Goal: Find contact information: Find contact information

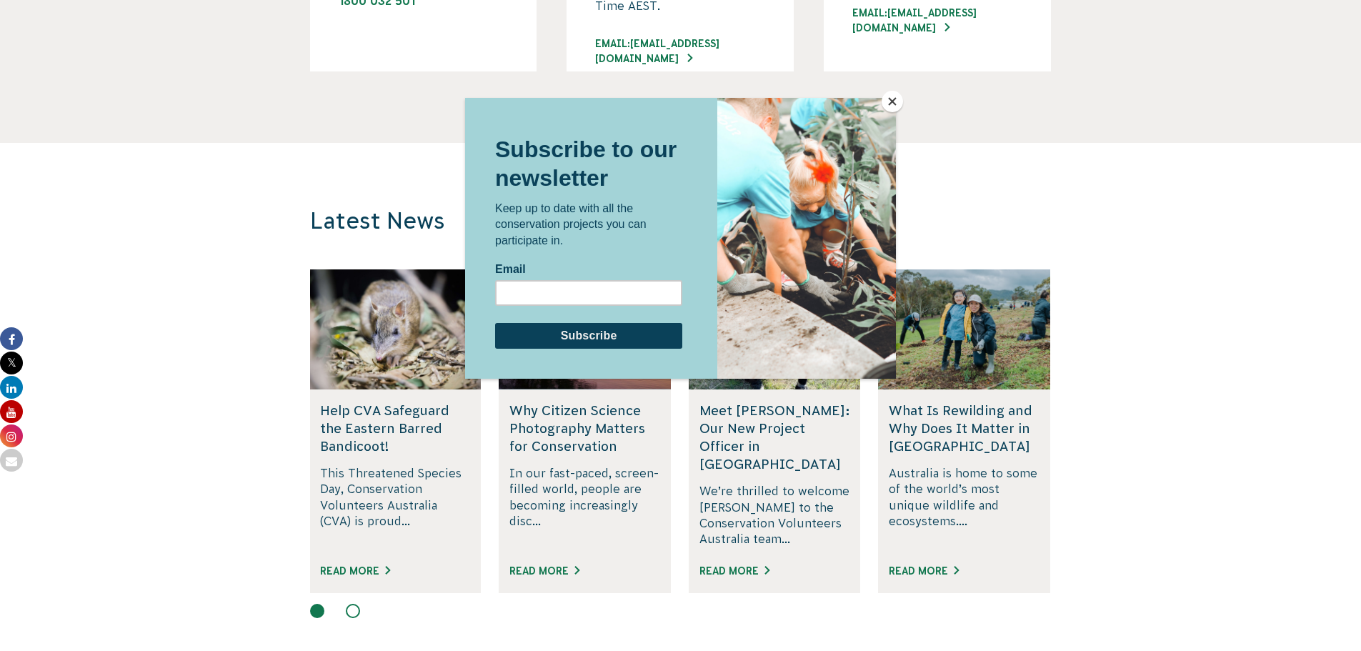
scroll to position [1319, 0]
click at [888, 99] on button "Close" at bounding box center [892, 101] width 21 height 21
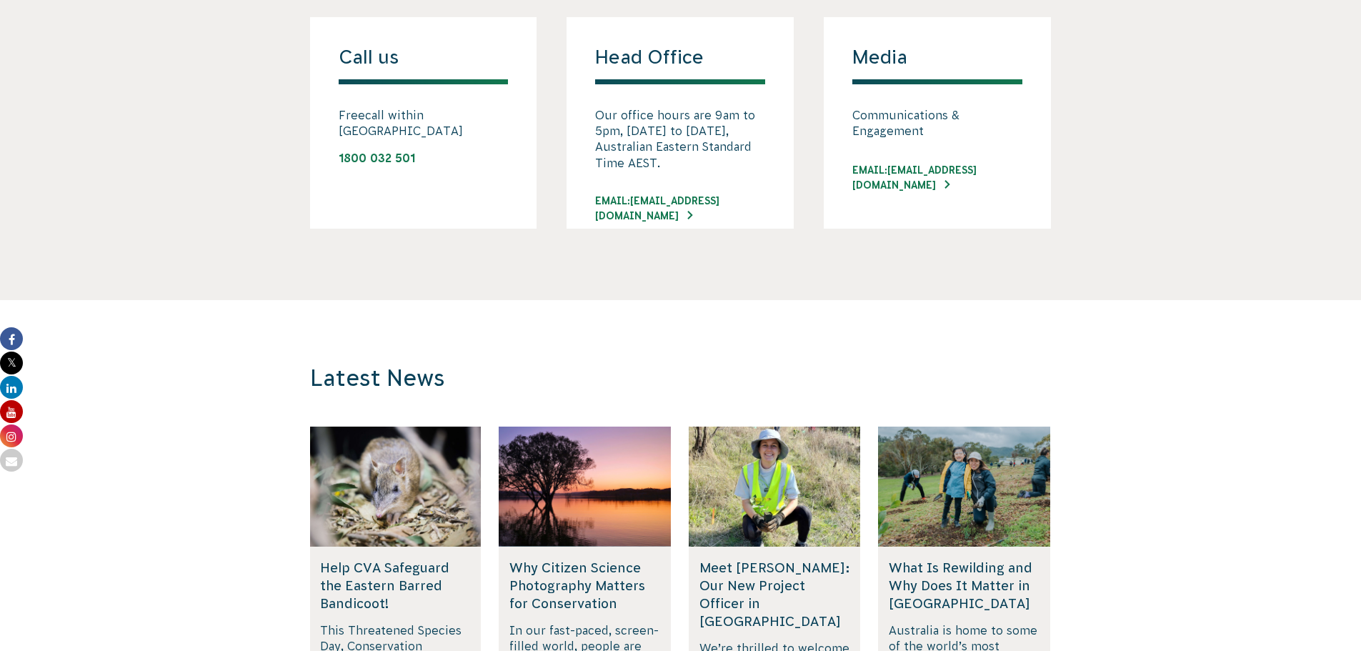
scroll to position [1157, 0]
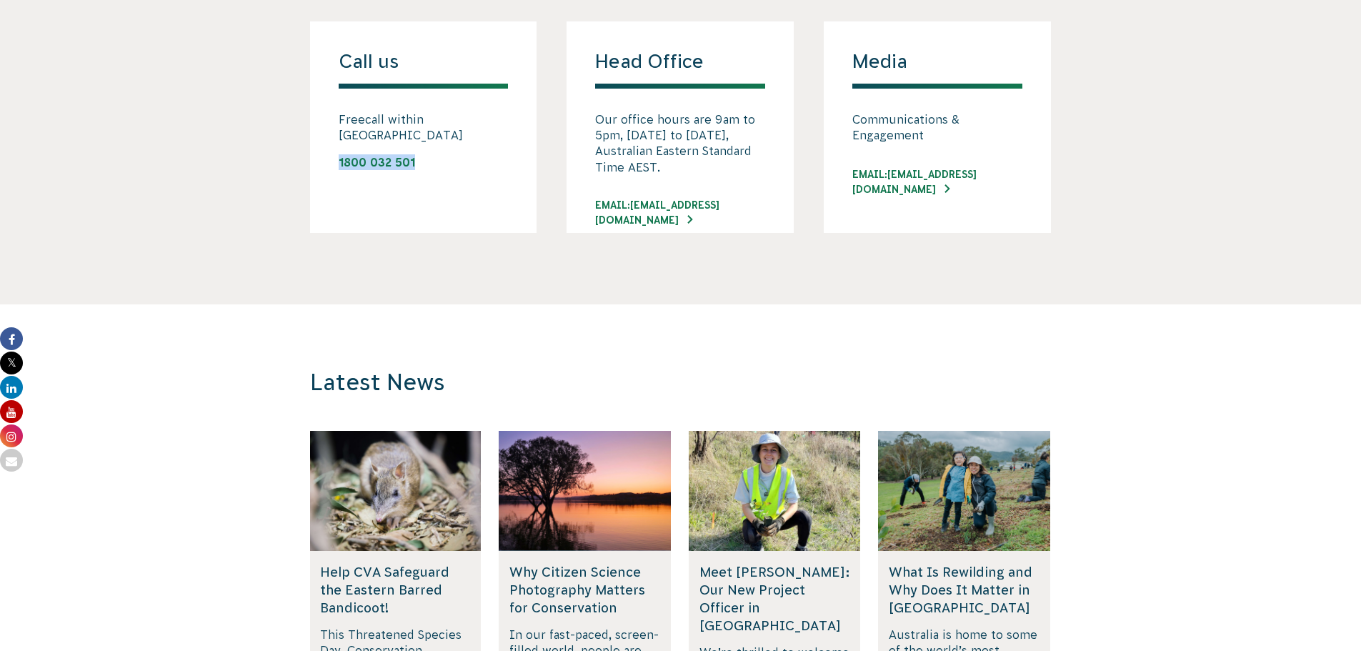
drag, startPoint x: 424, startPoint y: 153, endPoint x: 333, endPoint y: 141, distance: 92.3
click at [333, 141] on div "Call us Freecall within [GEOGRAPHIC_DATA] 1800 032 501" at bounding box center [423, 127] width 227 height 212
copy link "1800 032 501"
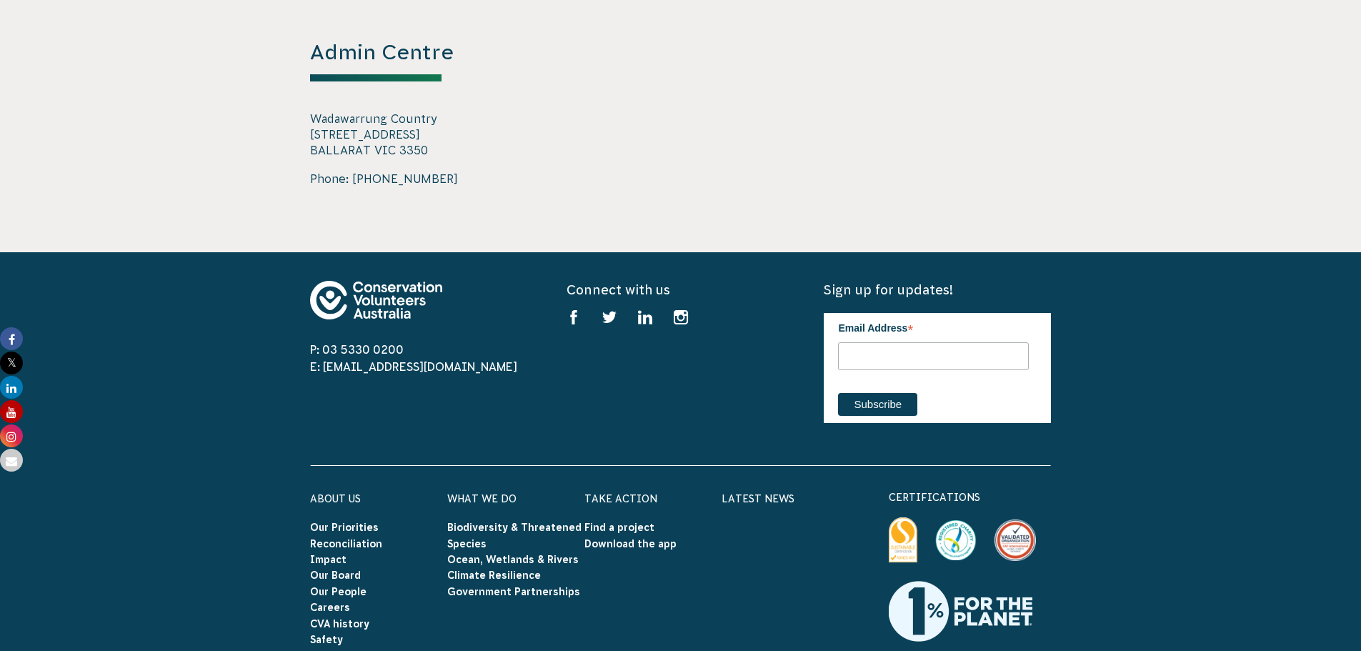
scroll to position [2504, 0]
drag, startPoint x: 308, startPoint y: 134, endPoint x: 429, endPoint y: 149, distance: 122.4
click at [429, 149] on div "Admin Centre Wadawarrung Country [STREET_ADDRESS] Phone: [PHONE_NUMBER]" at bounding box center [681, 113] width 772 height 279
copy p "[STREET_ADDRESS]"
drag, startPoint x: 439, startPoint y: 177, endPoint x: 352, endPoint y: 177, distance: 86.5
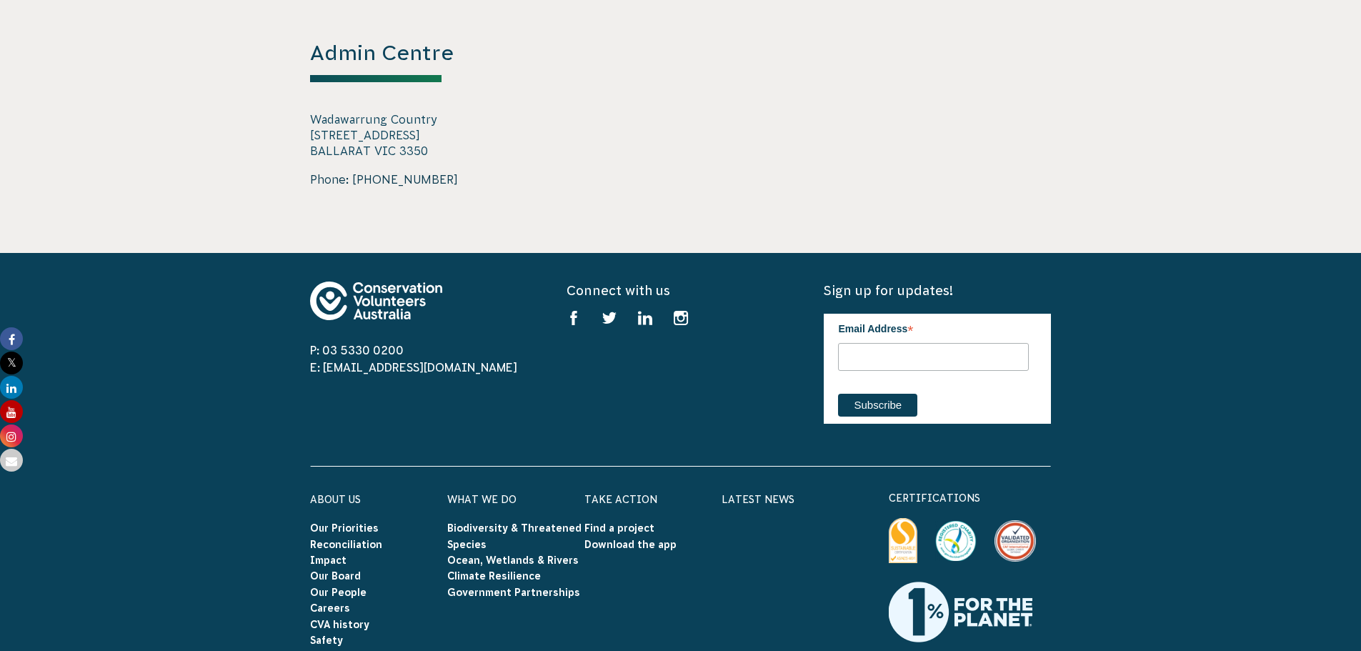
click at [352, 177] on span "Phone: [PHONE_NUMBER]" at bounding box center [423, 179] width 227 height 17
copy link "03 5330 0200"
